Goal: Task Accomplishment & Management: Manage account settings

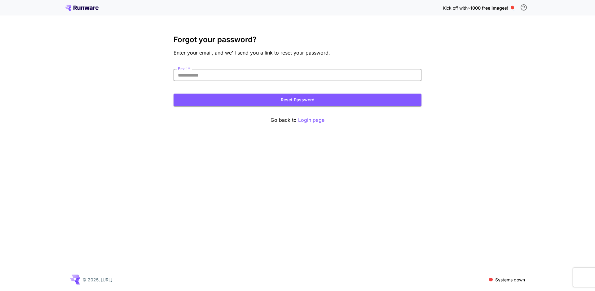
click at [220, 73] on input "Email   *" at bounding box center [298, 75] width 248 height 12
type input "**********"
click at [296, 101] on button "Reset Password" at bounding box center [298, 100] width 248 height 13
click at [522, 47] on div "**********" at bounding box center [297, 145] width 595 height 291
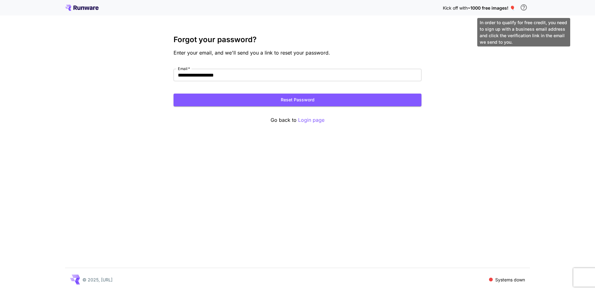
click at [524, 8] on icon "\a In order to qualify for free credit, you need to sign up with a business ema…" at bounding box center [523, 7] width 7 height 7
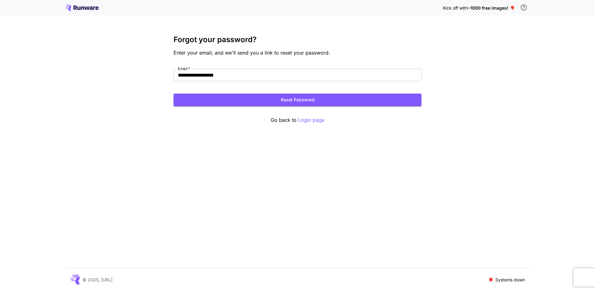
click at [492, 9] on span "~1000 free images! 🎈" at bounding box center [491, 7] width 47 height 5
click at [472, 116] on div "**********" at bounding box center [297, 145] width 595 height 291
click at [318, 123] on p "Login page" at bounding box center [311, 120] width 26 height 8
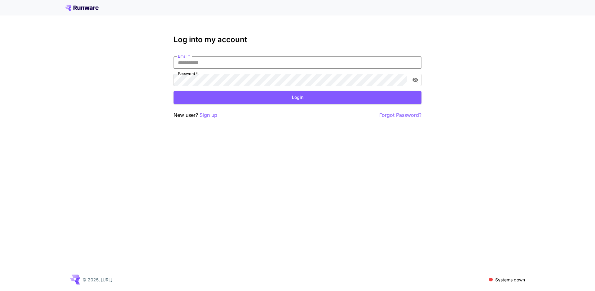
click at [227, 64] on input "Email   *" at bounding box center [298, 62] width 248 height 12
click at [213, 61] on input "Email   *" at bounding box center [298, 62] width 248 height 12
click button "Login" at bounding box center [298, 97] width 248 height 13
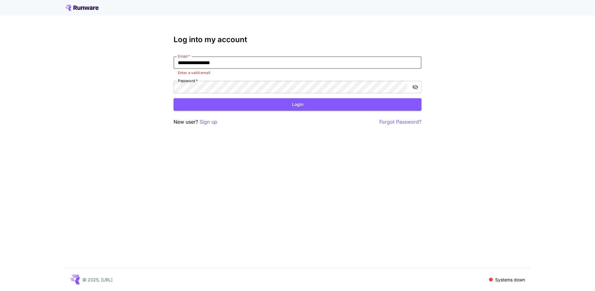
type input "**********"
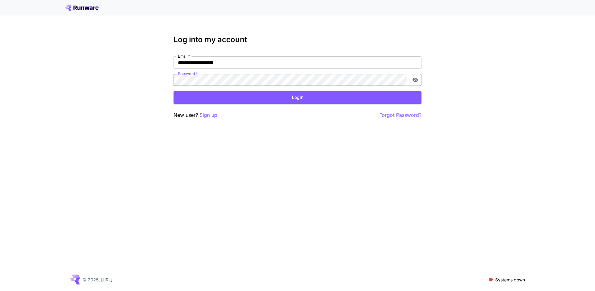
click button "Login" at bounding box center [298, 97] width 248 height 13
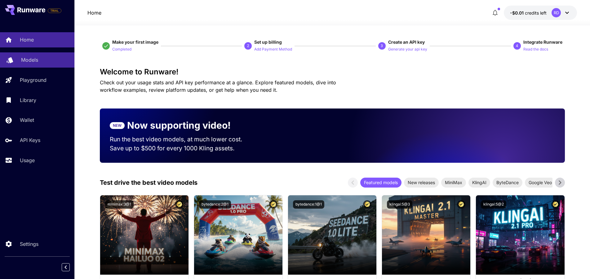
click at [36, 61] on p "Models" at bounding box center [29, 59] width 17 height 7
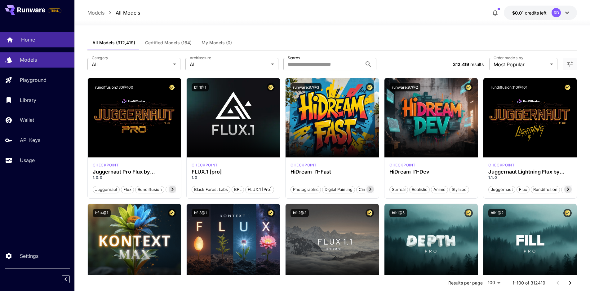
click at [24, 40] on p "Home" at bounding box center [28, 39] width 14 height 7
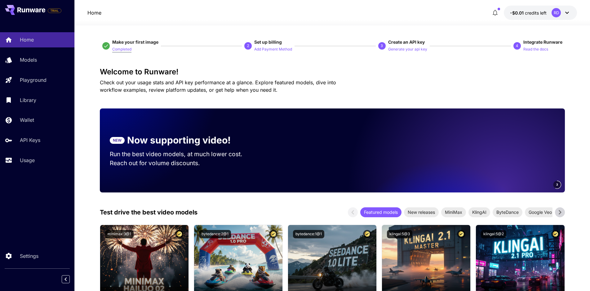
click at [125, 51] on p "Completed" at bounding box center [121, 50] width 19 height 6
click at [151, 43] on span "Make your first image" at bounding box center [135, 41] width 46 height 5
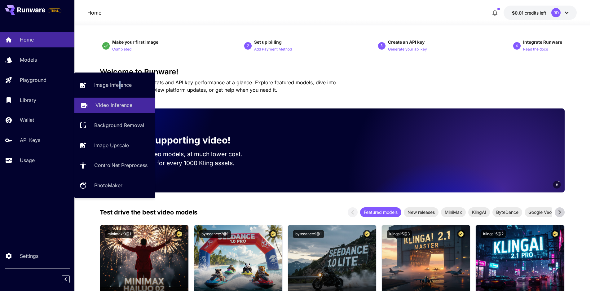
click at [122, 104] on p "Video Inference" at bounding box center [113, 104] width 37 height 7
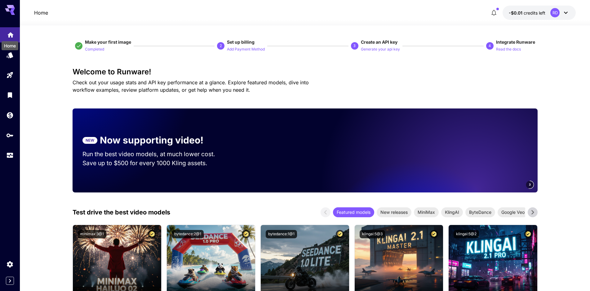
click at [10, 34] on icon "Home" at bounding box center [10, 33] width 6 height 5
drag, startPoint x: 10, startPoint y: 34, endPoint x: 76, endPoint y: 13, distance: 69.1
click at [76, 13] on div "Home -$0.01 credits left RD" at bounding box center [305, 13] width 542 height 14
click at [11, 54] on icon "Models" at bounding box center [10, 53] width 7 height 6
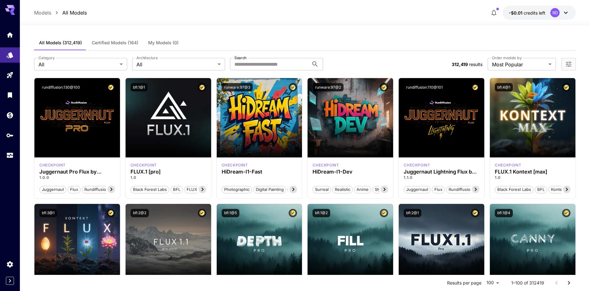
click at [106, 18] on div at bounding box center [305, 21] width 570 height 7
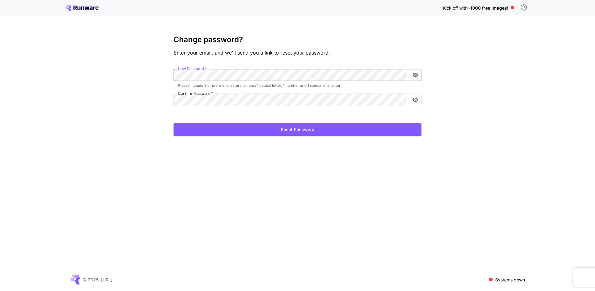
click at [414, 74] on icon "toggle password visibility" at bounding box center [416, 75] width 6 height 5
click at [415, 100] on icon "toggle password visibility" at bounding box center [415, 100] width 6 height 6
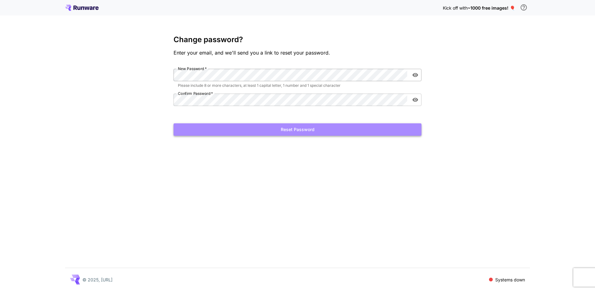
click at [297, 129] on button "Reset Password" at bounding box center [298, 129] width 248 height 13
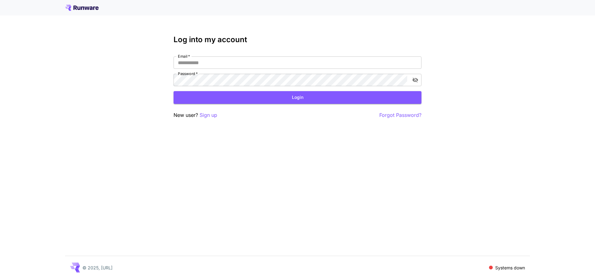
click at [541, 30] on div "Log into my account Email   * Email   * Password   * Password   * Login New use…" at bounding box center [297, 139] width 595 height 279
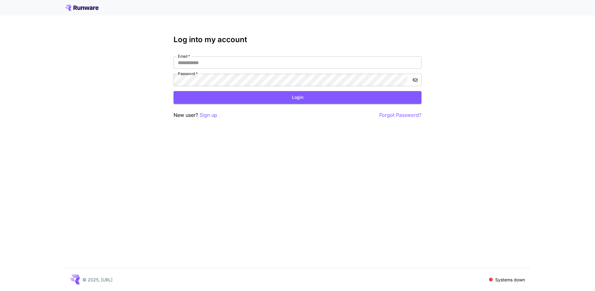
click at [247, 150] on div "Log into my account Email   * Email   * Password   * Password   * Login New use…" at bounding box center [297, 145] width 595 height 291
